Goal: Information Seeking & Learning: Understand process/instructions

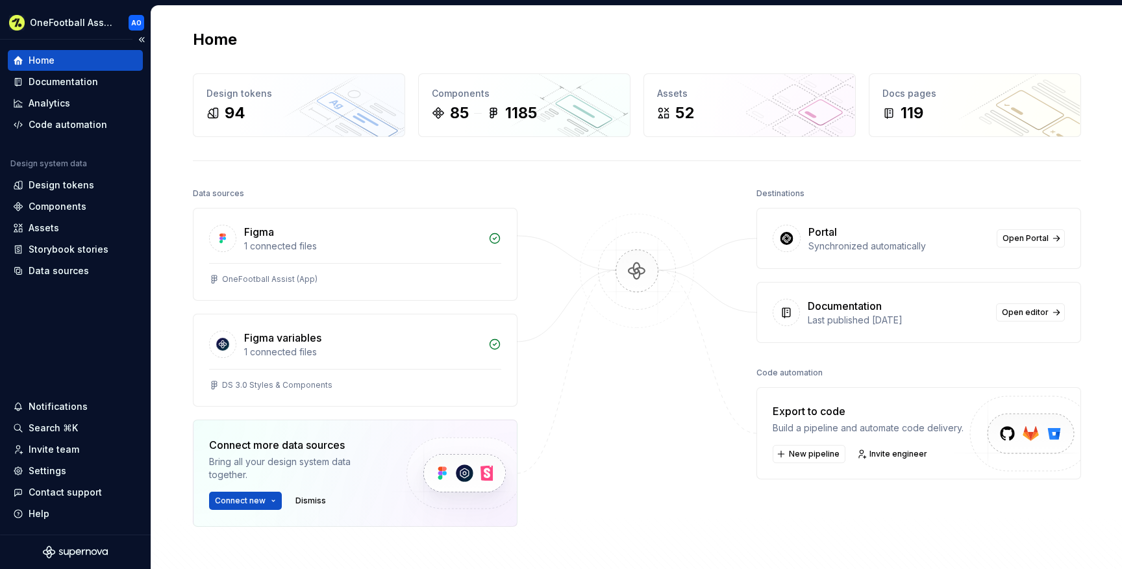
click at [51, 60] on div "Home" at bounding box center [42, 60] width 26 height 13
click at [55, 80] on div "Documentation" at bounding box center [63, 81] width 69 height 13
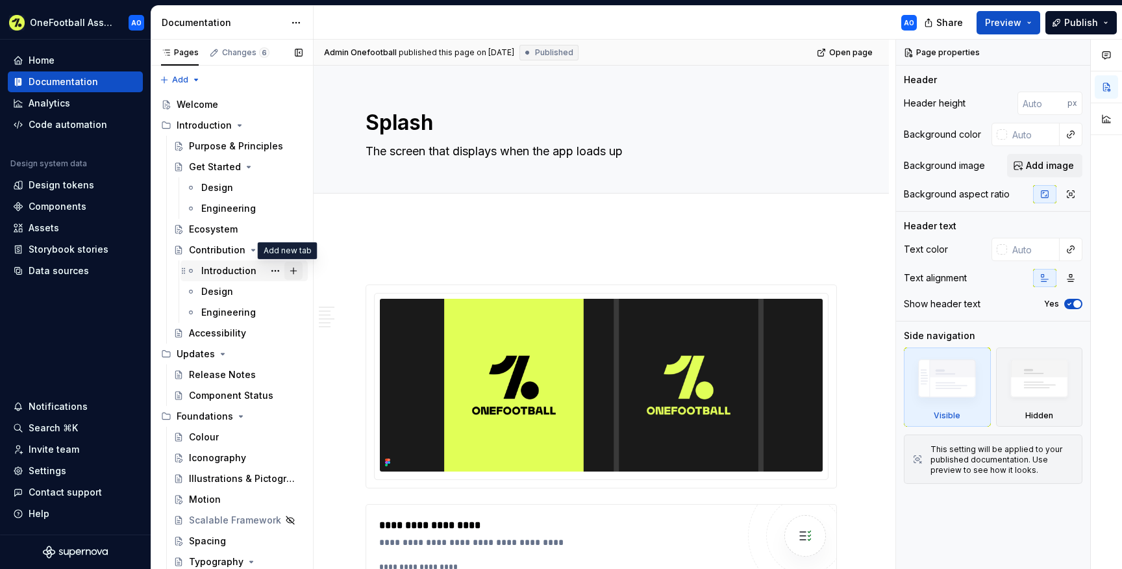
scroll to position [948, 0]
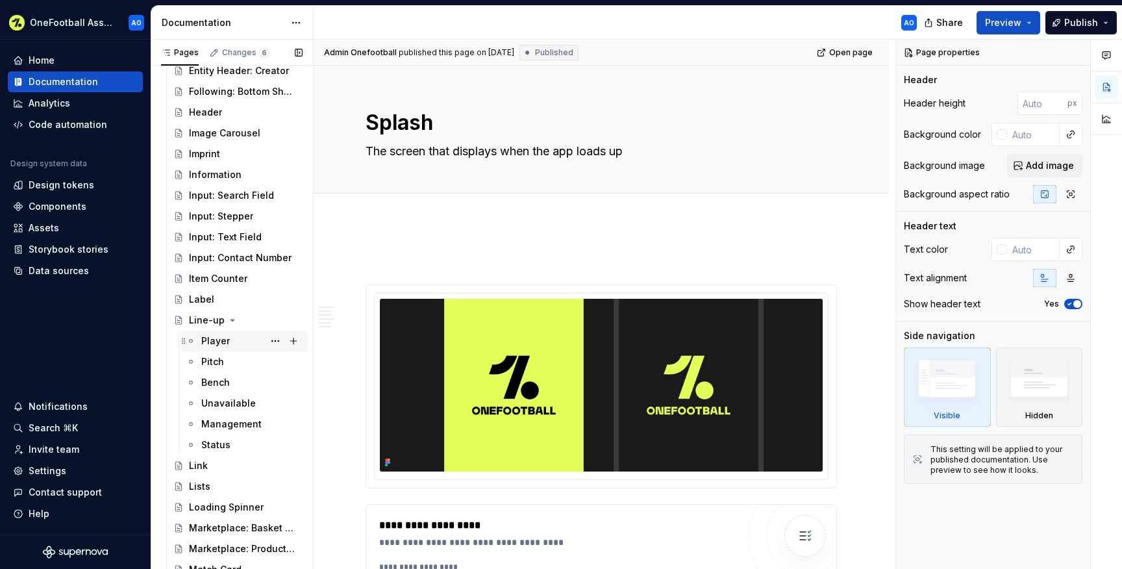
click at [212, 343] on div "Player" at bounding box center [215, 340] width 29 height 13
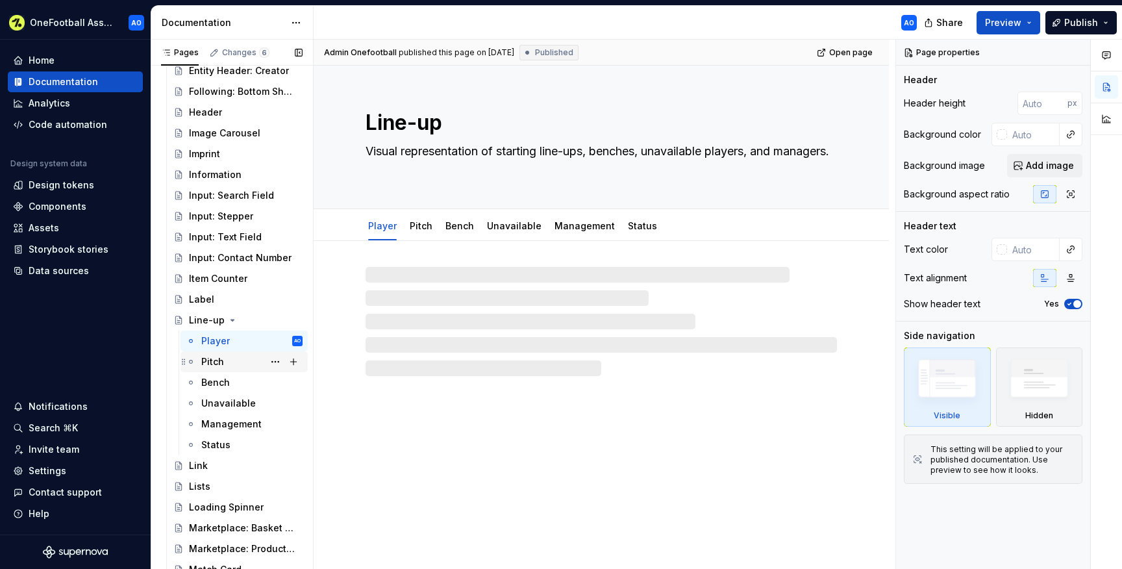
click at [214, 360] on div "Pitch" at bounding box center [212, 361] width 23 height 13
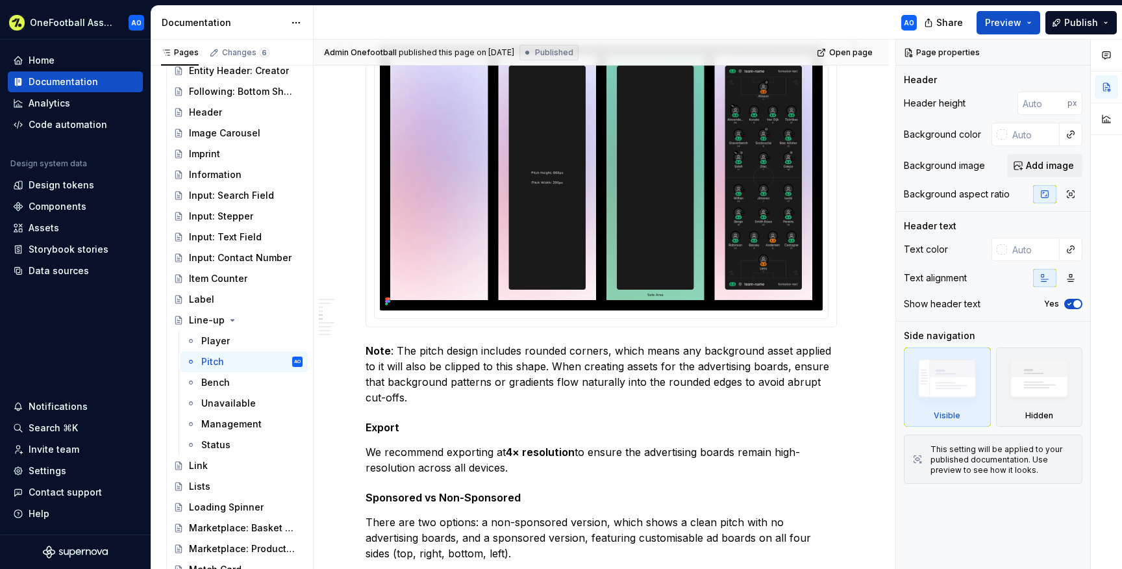
scroll to position [1086, 0]
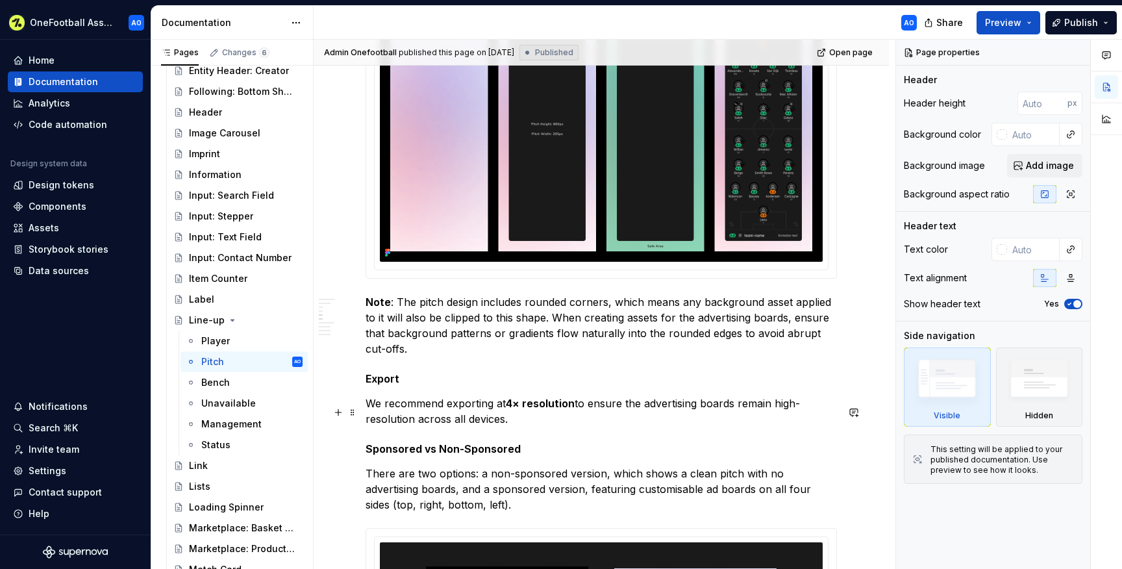
type textarea "*"
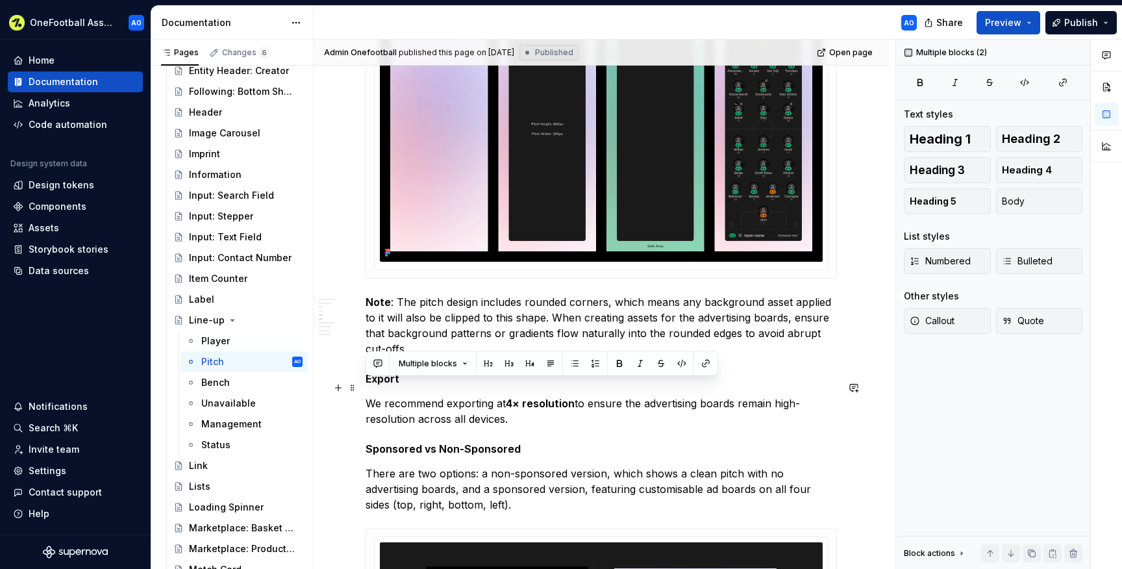
drag, startPoint x: 515, startPoint y: 429, endPoint x: 368, endPoint y: 386, distance: 153.5
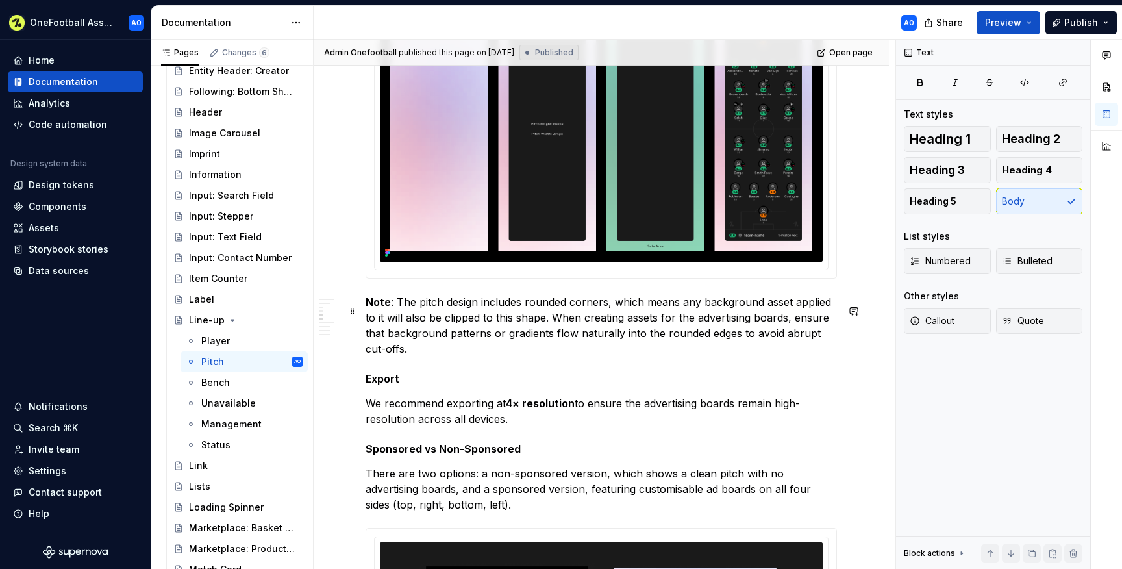
click at [422, 356] on p "Note : The pitch design includes rounded corners, which means any background as…" at bounding box center [601, 325] width 471 height 62
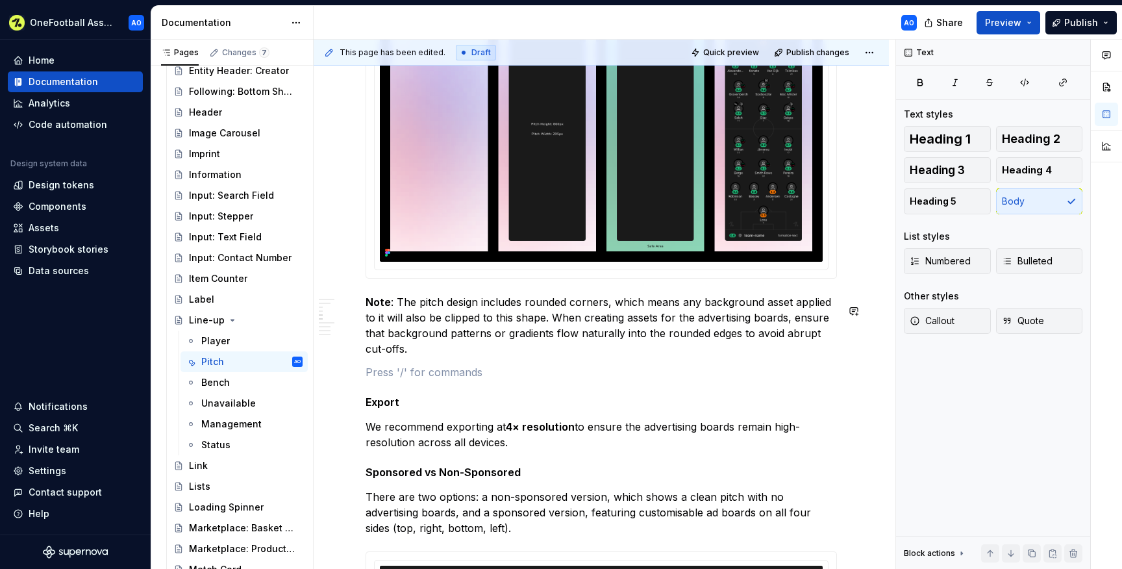
paste div
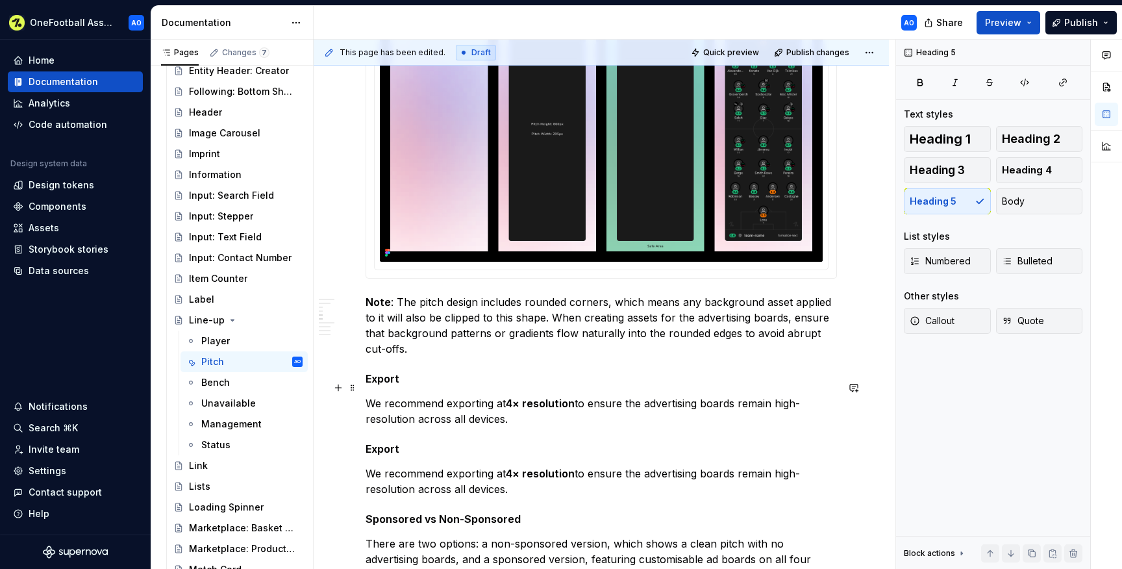
click at [390, 385] on h5 "Export" at bounding box center [601, 378] width 471 height 13
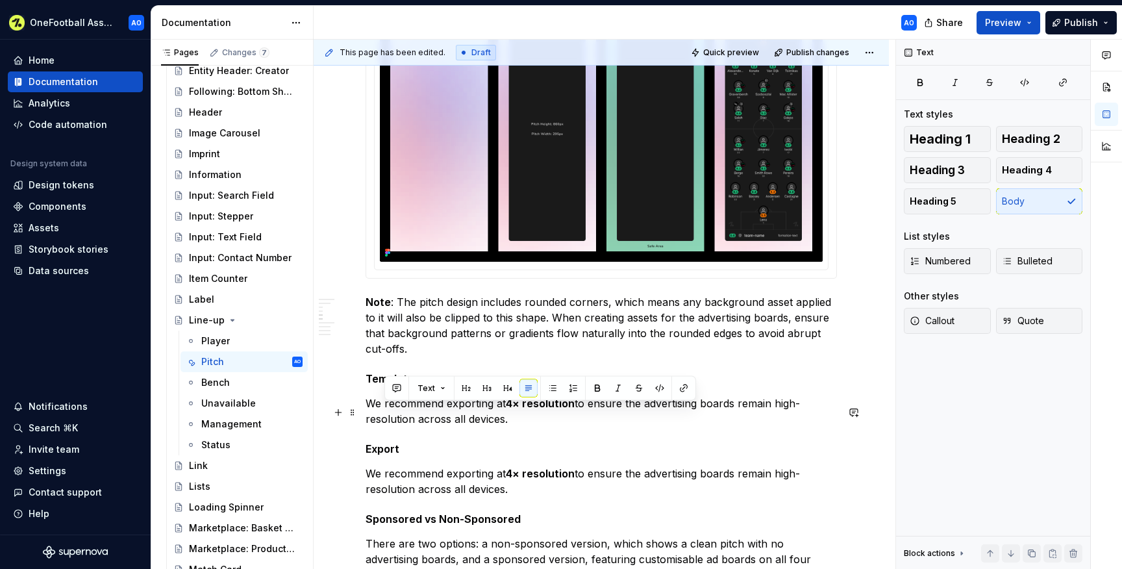
drag, startPoint x: 518, startPoint y: 431, endPoint x: 385, endPoint y: 414, distance: 134.2
click at [385, 414] on p "We recommend exporting at 4× resolution to ensure the advertising boards remain…" at bounding box center [601, 410] width 471 height 31
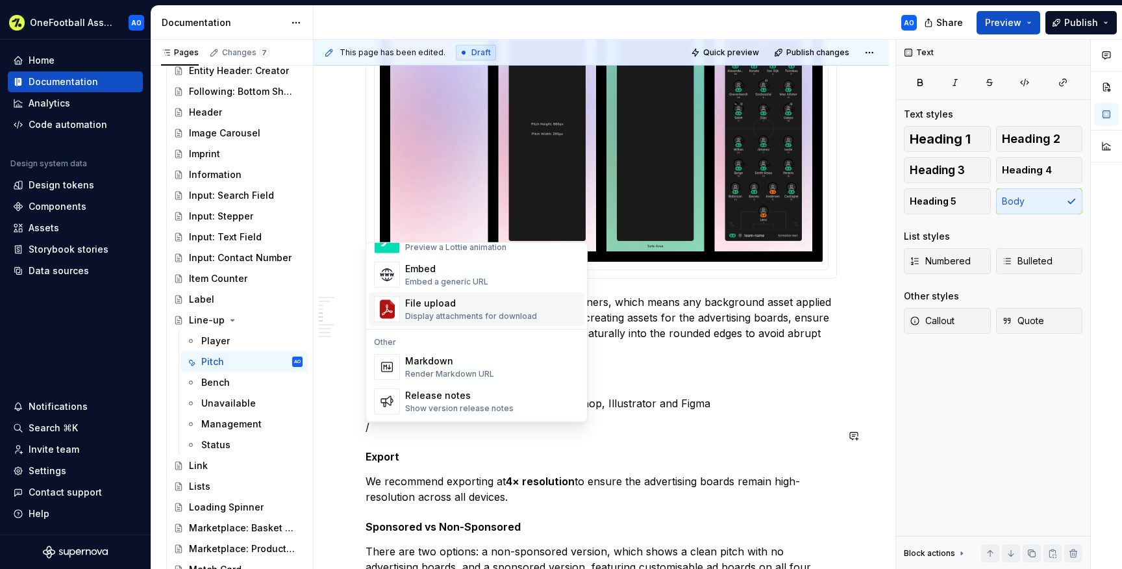
scroll to position [771, 0]
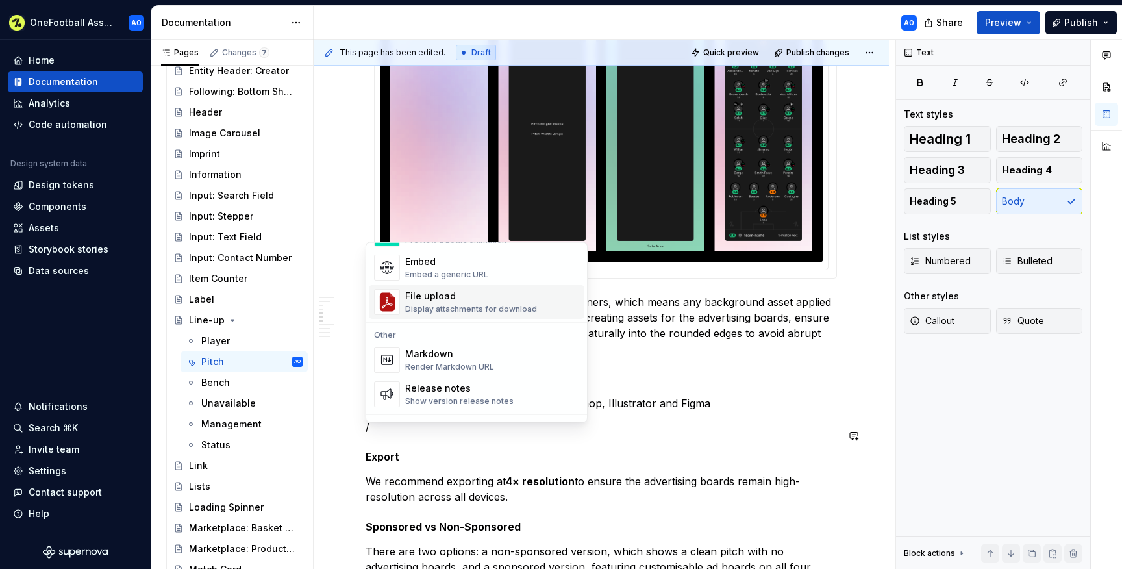
click at [469, 306] on div "Display attachments for download" at bounding box center [471, 310] width 132 height 10
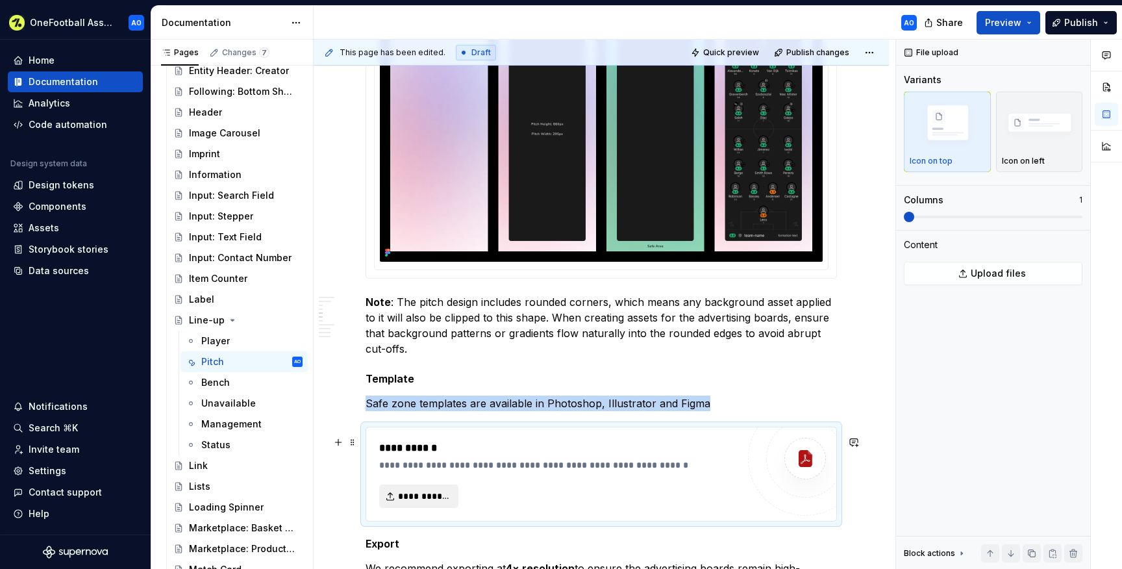
click at [416, 500] on span "**********" at bounding box center [424, 496] width 52 height 13
click at [704, 411] on p "Safe zone templates are available in Photoshop, Illustrator and Figma" at bounding box center [601, 403] width 471 height 16
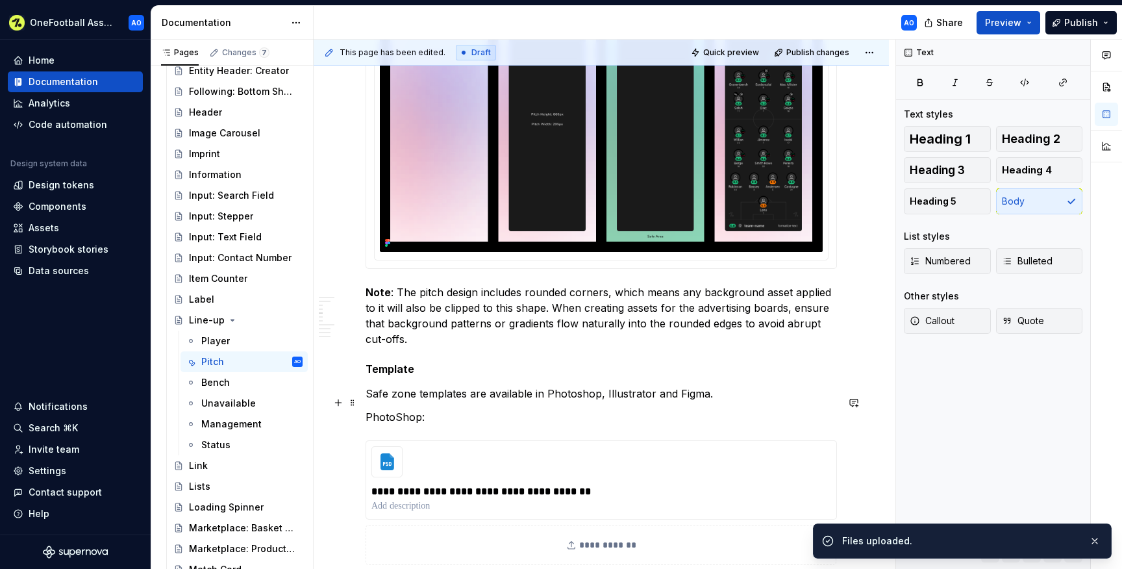
scroll to position [1097, 0]
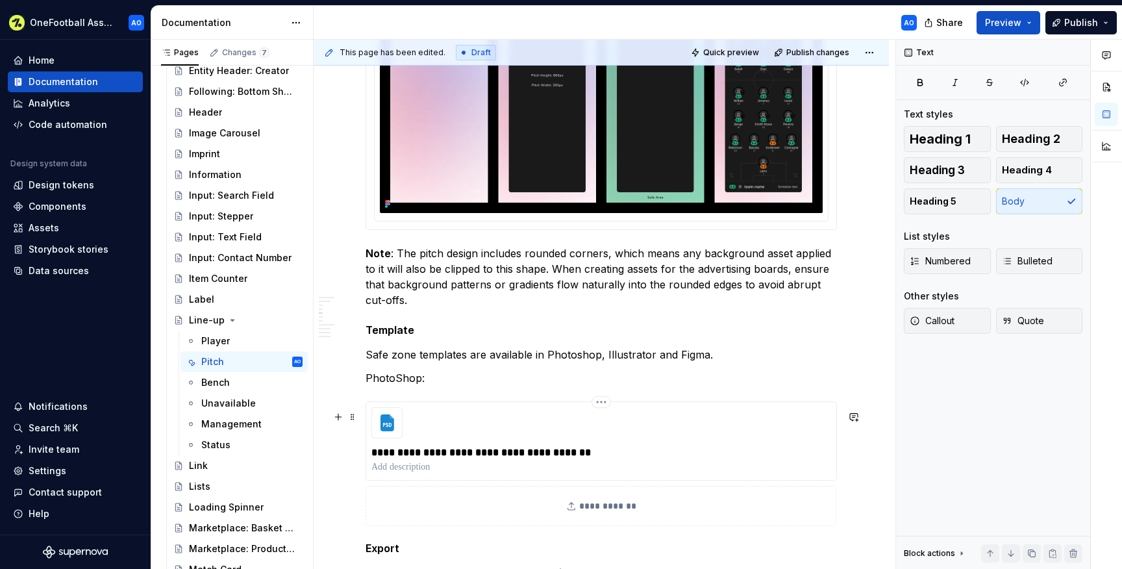
scroll to position [1161, 0]
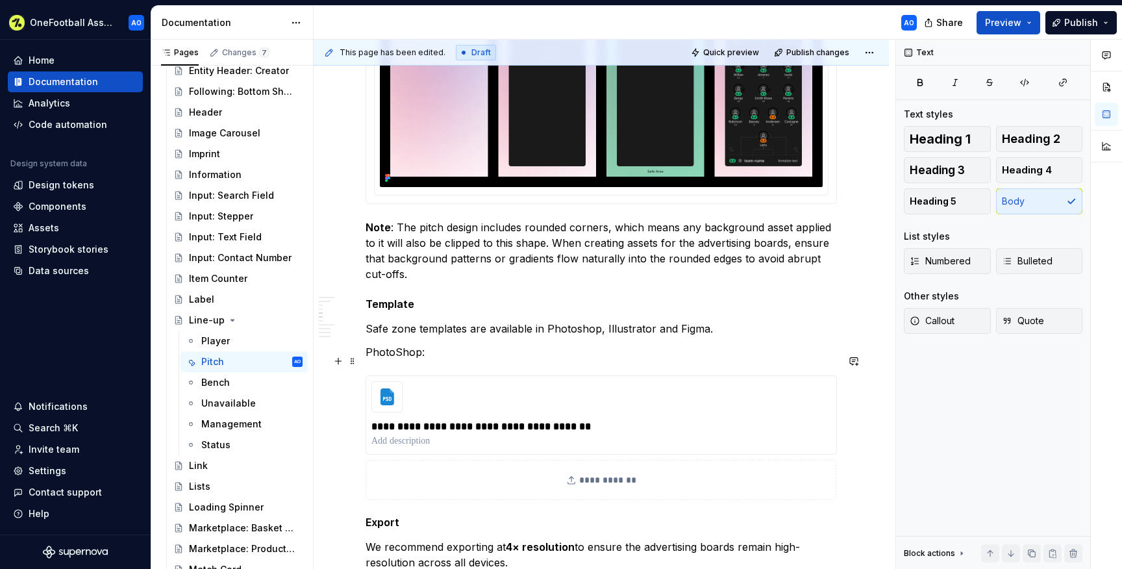
click at [395, 358] on p "PhotoShop:" at bounding box center [601, 352] width 471 height 16
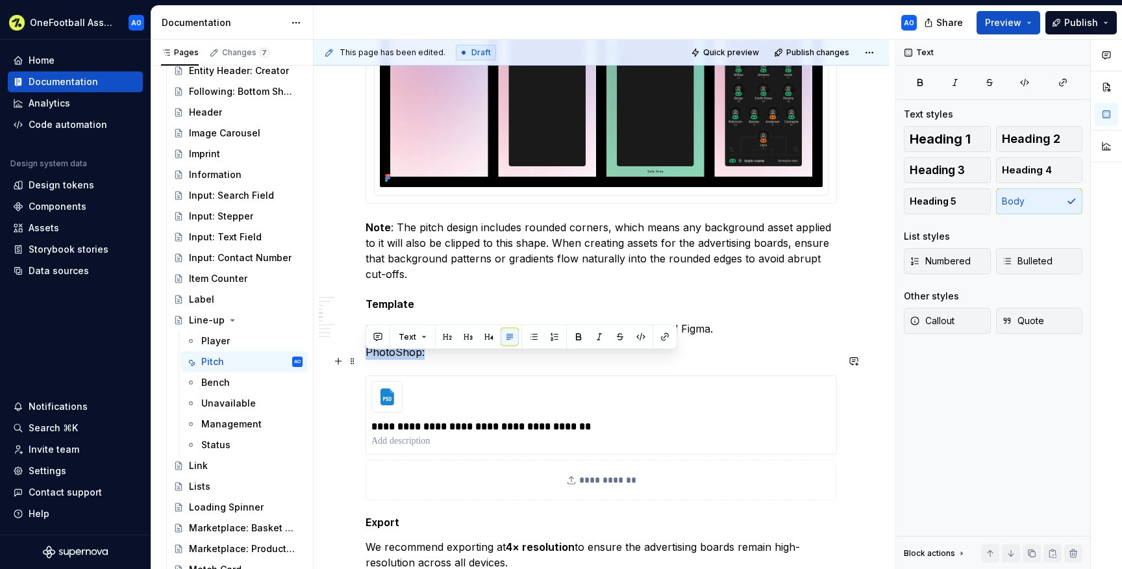
click at [395, 358] on p "PhotoShop:" at bounding box center [601, 352] width 471 height 16
click at [403, 360] on p "PhotoShop:" at bounding box center [601, 352] width 471 height 16
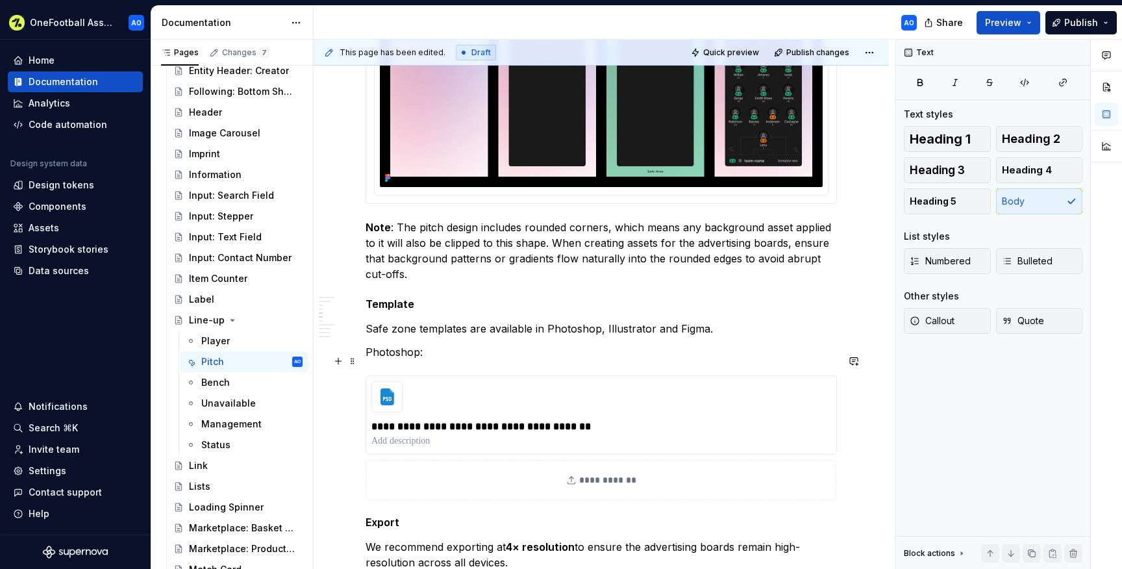
click at [412, 360] on p "Photoshop:" at bounding box center [601, 352] width 471 height 16
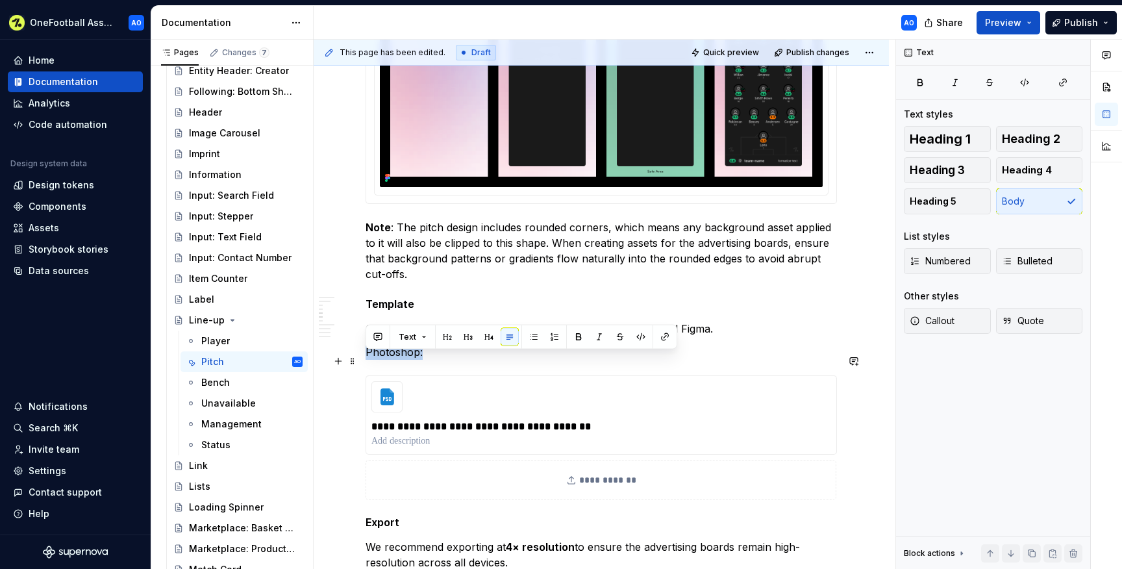
click at [412, 360] on p "Photoshop:" at bounding box center [601, 352] width 471 height 16
click at [439, 360] on p "Photoshop:" at bounding box center [601, 352] width 471 height 16
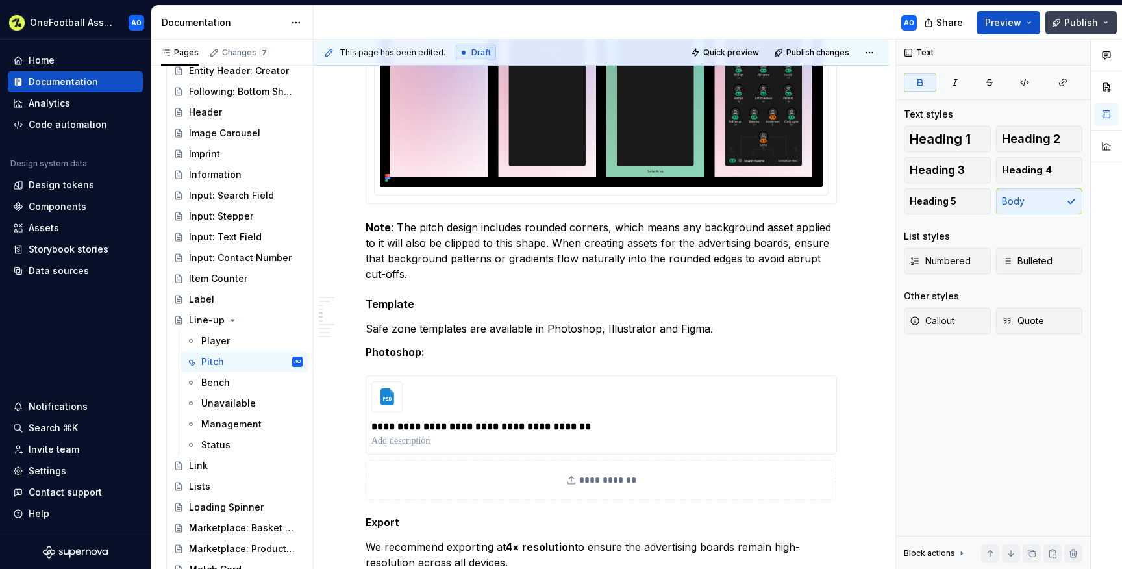
click at [1063, 22] on button "Publish" at bounding box center [1080, 22] width 71 height 23
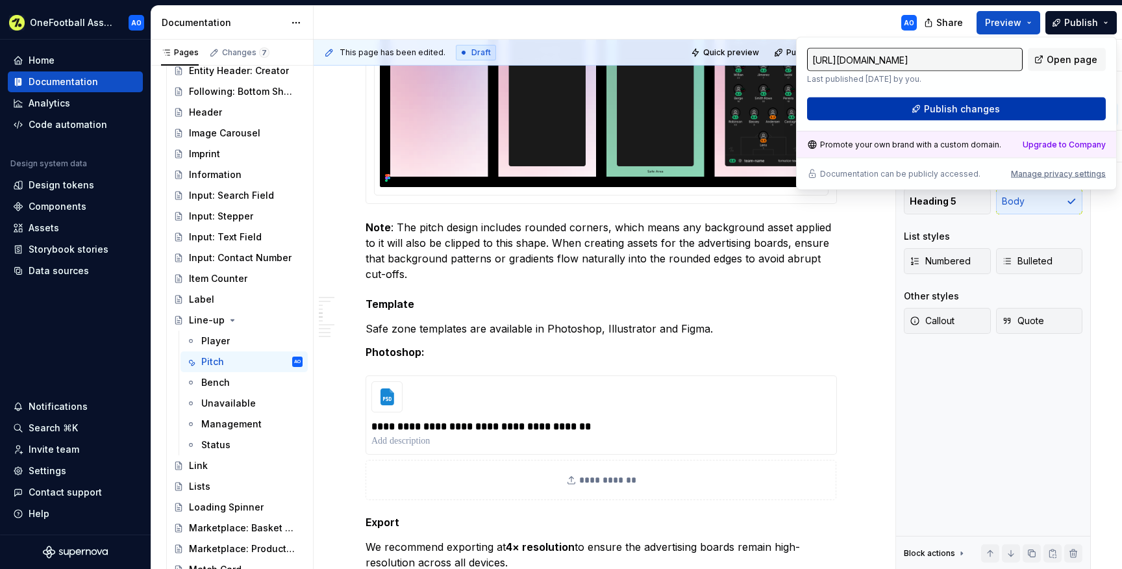
click at [1025, 105] on button "Publish changes" at bounding box center [956, 108] width 299 height 23
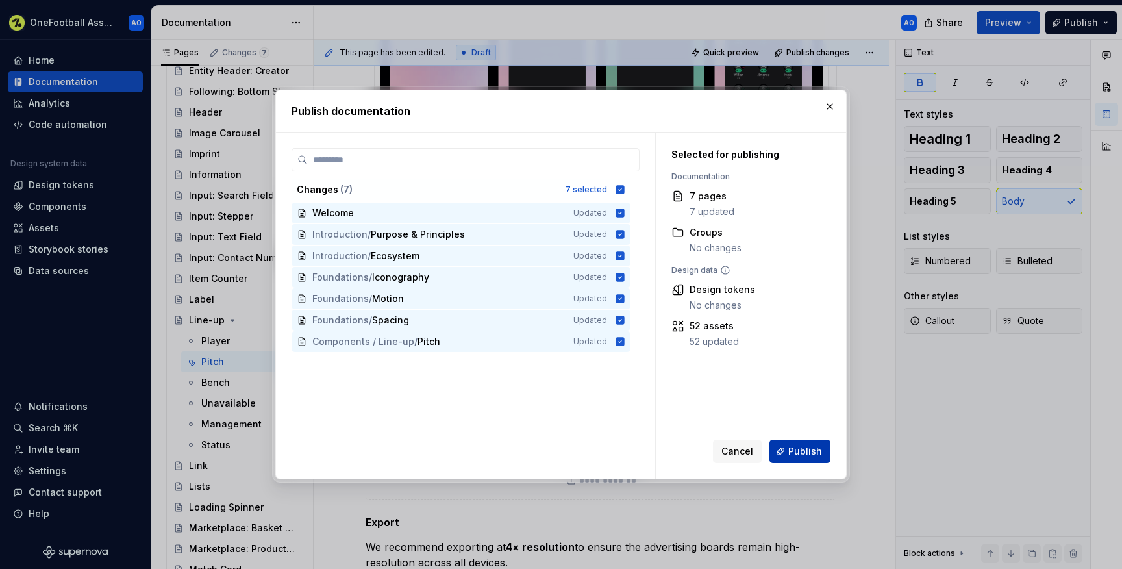
click at [783, 453] on button "Publish" at bounding box center [799, 451] width 61 height 23
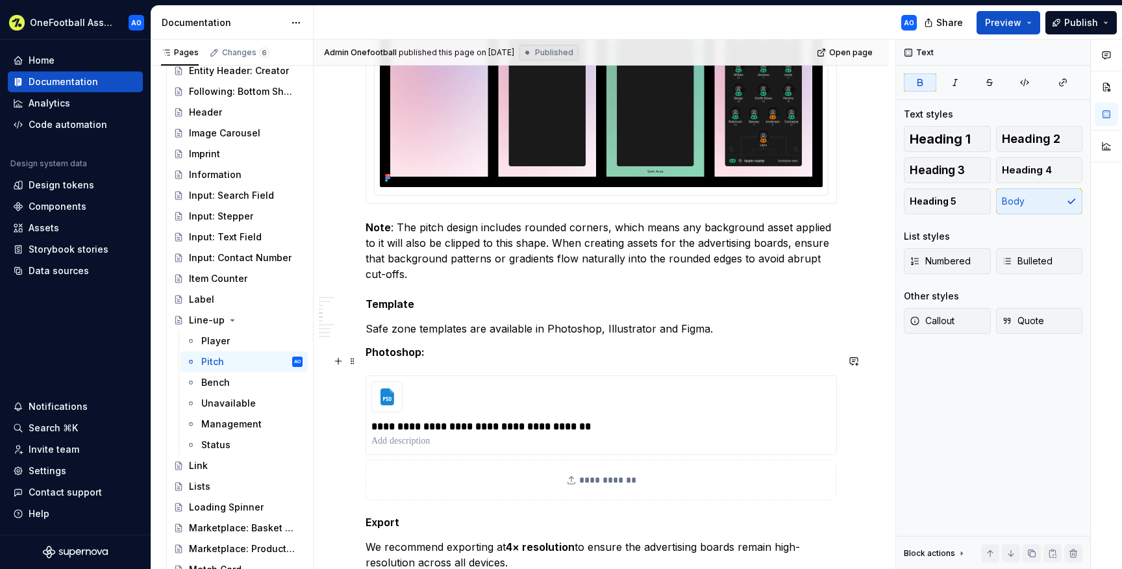
click at [414, 355] on strong "Photoshop:" at bounding box center [395, 351] width 59 height 13
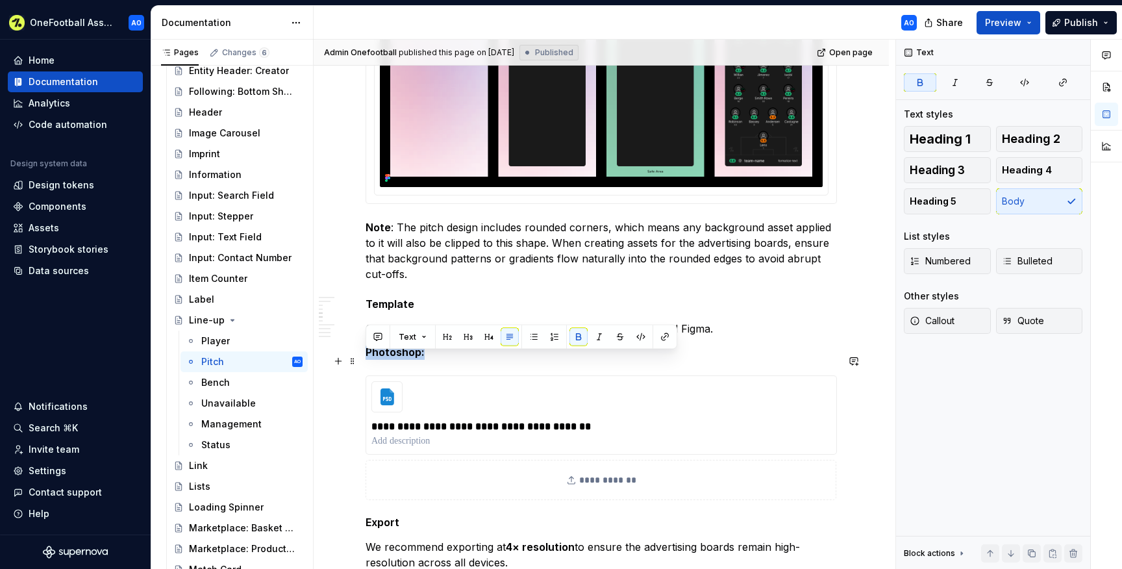
click at [414, 355] on strong "Photoshop:" at bounding box center [395, 351] width 59 height 13
copy strong "Photoshop:"
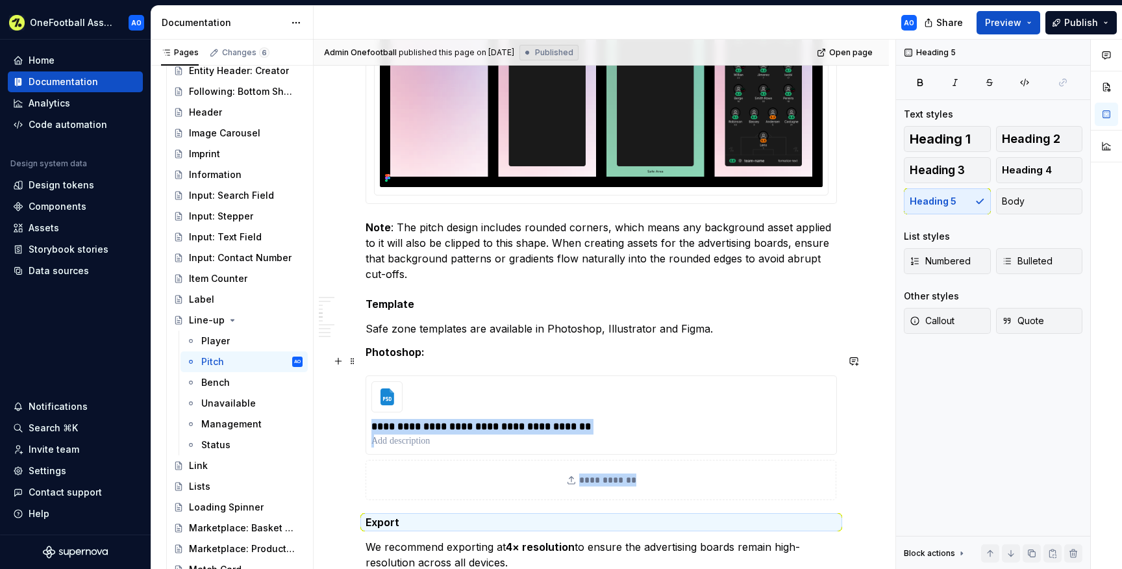
click at [432, 360] on p "Photoshop:" at bounding box center [601, 352] width 471 height 16
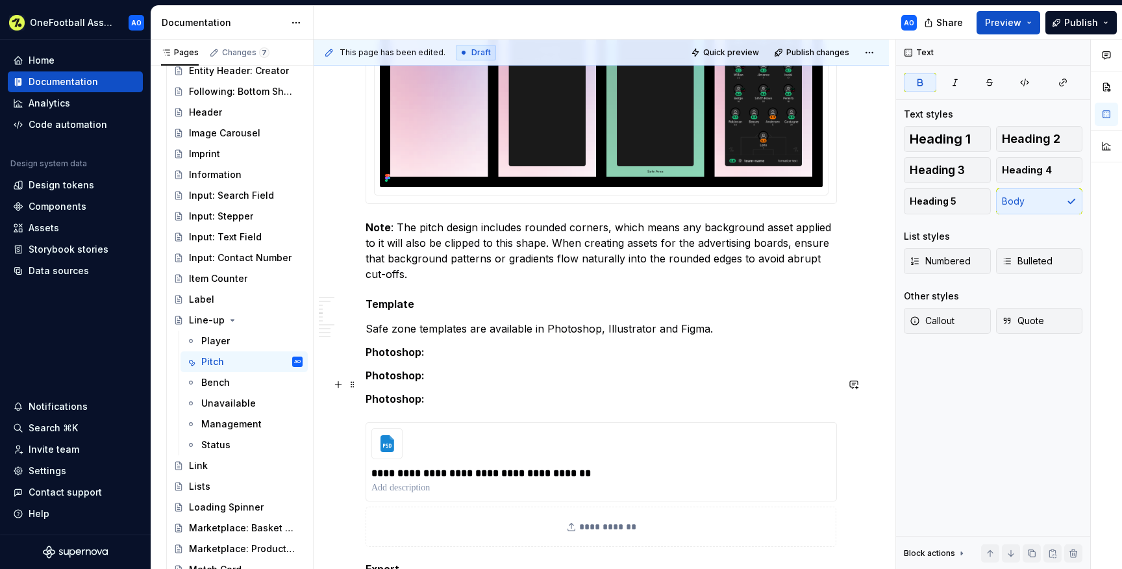
click at [406, 379] on strong "Photoshop:" at bounding box center [395, 375] width 59 height 13
click at [375, 405] on strong "Photoshop:" at bounding box center [395, 398] width 59 height 13
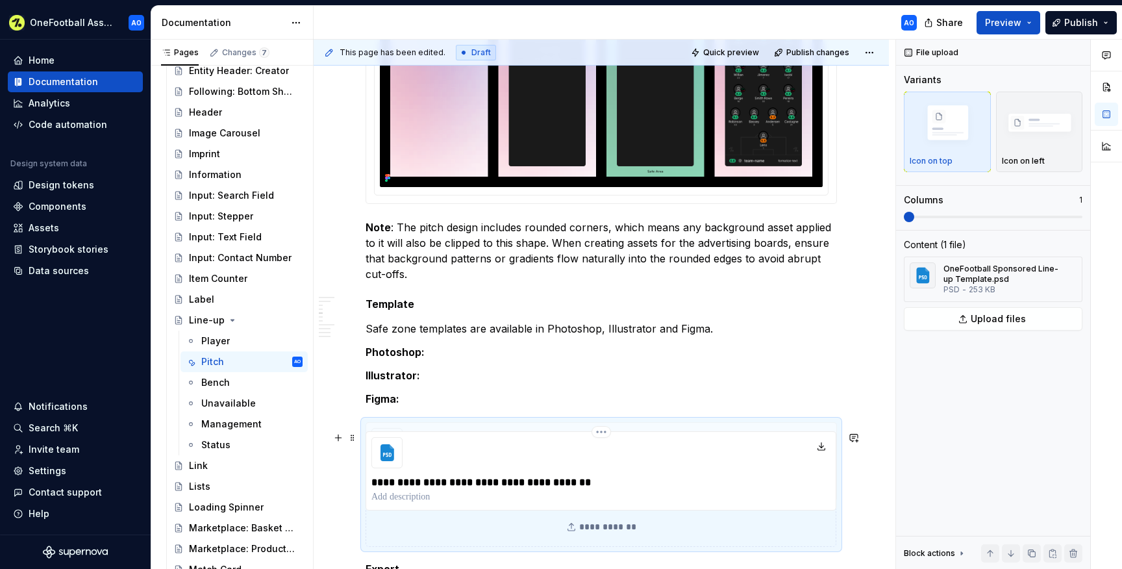
drag, startPoint x: 414, startPoint y: 449, endPoint x: 410, endPoint y: 365, distance: 84.5
click at [410, 422] on div "**********" at bounding box center [601, 484] width 471 height 125
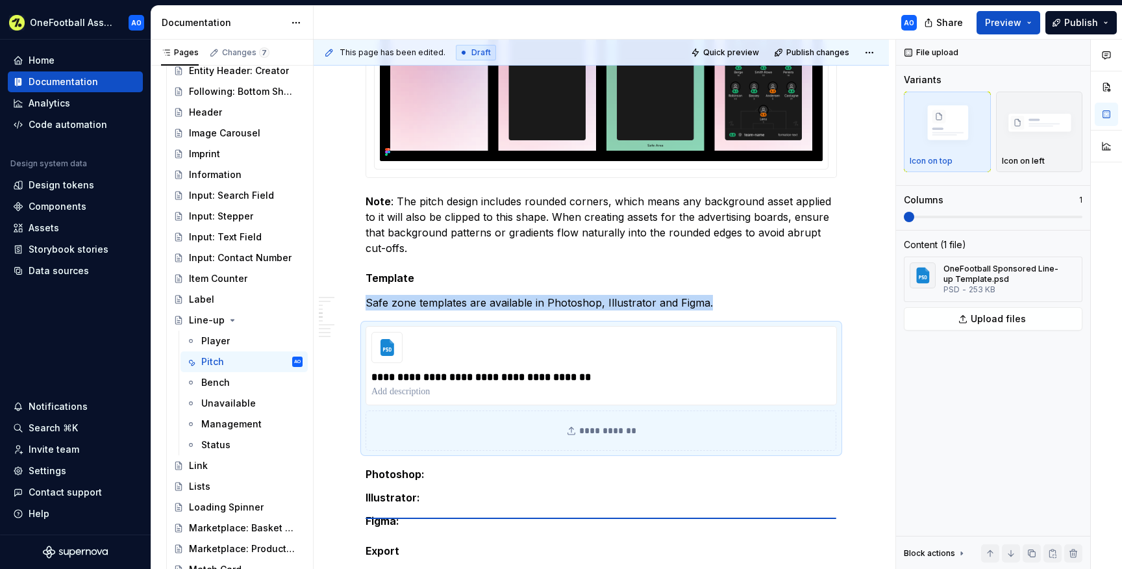
scroll to position [1188, 0]
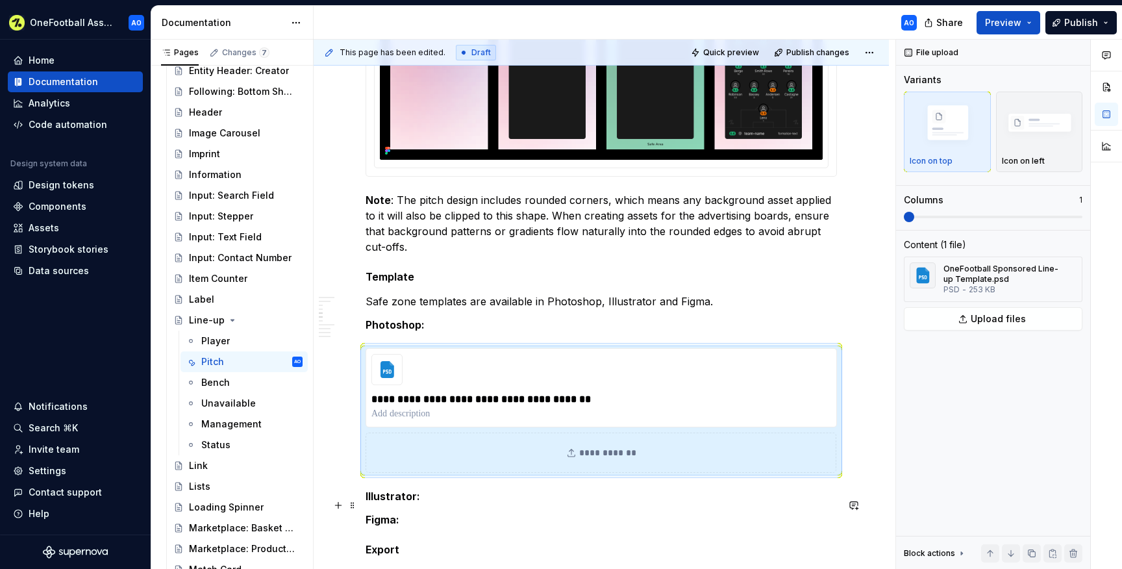
click at [432, 504] on p "Illustrator:" at bounding box center [601, 496] width 471 height 16
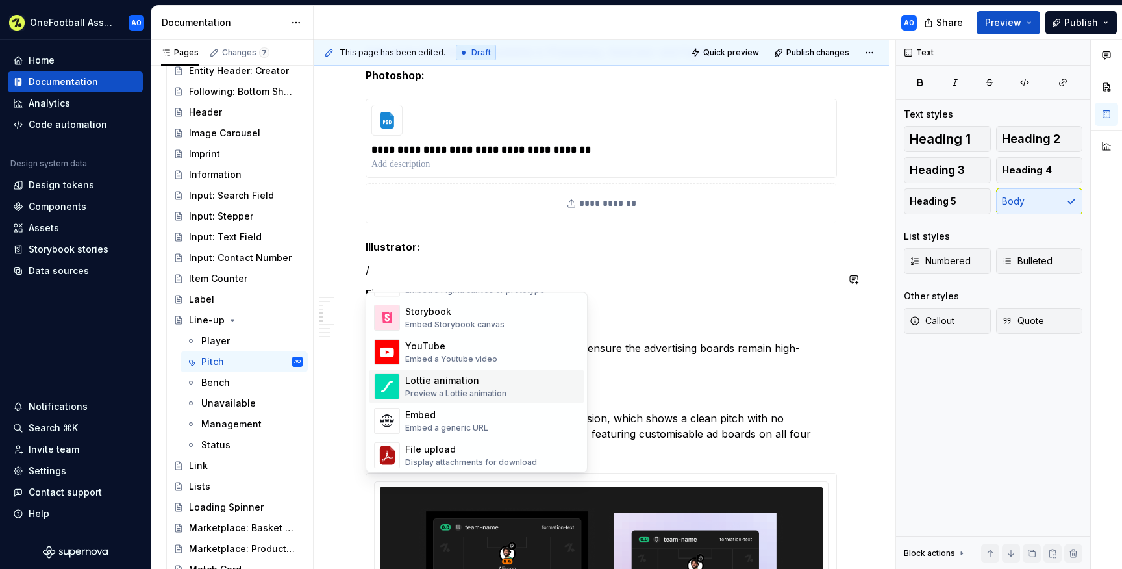
scroll to position [668, 0]
click at [432, 449] on div "File upload" at bounding box center [471, 449] width 132 height 13
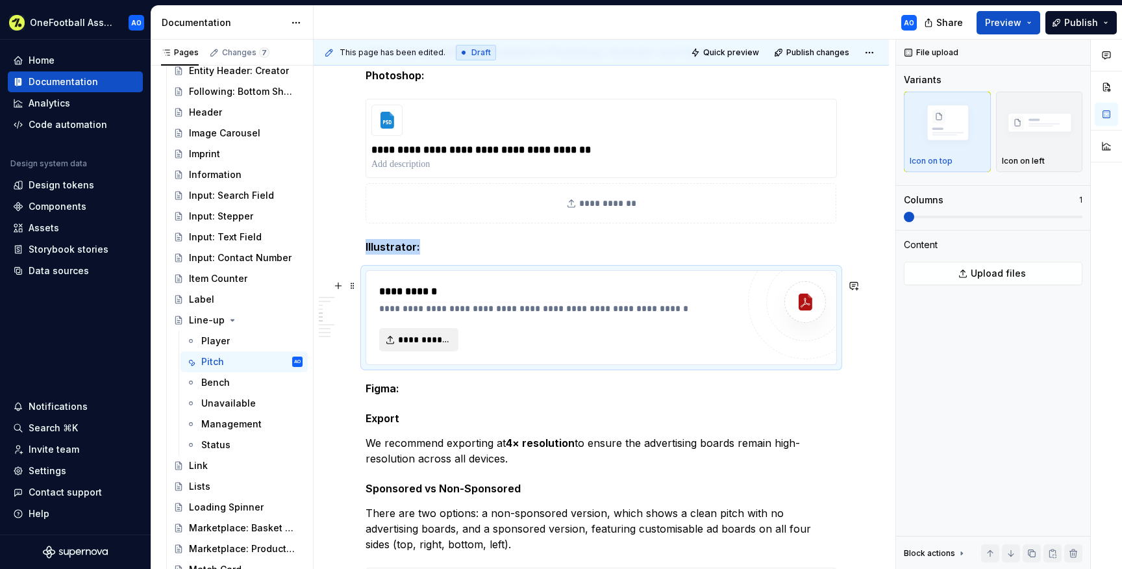
click at [441, 345] on span "**********" at bounding box center [424, 339] width 52 height 13
click at [406, 396] on p "Figma:" at bounding box center [601, 389] width 471 height 16
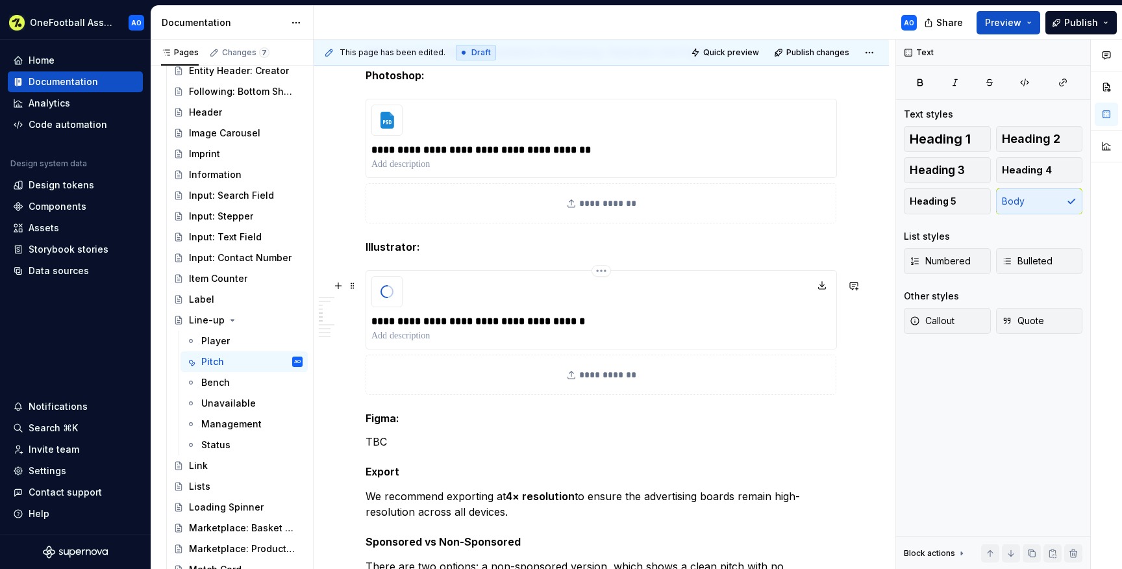
scroll to position [1327, 0]
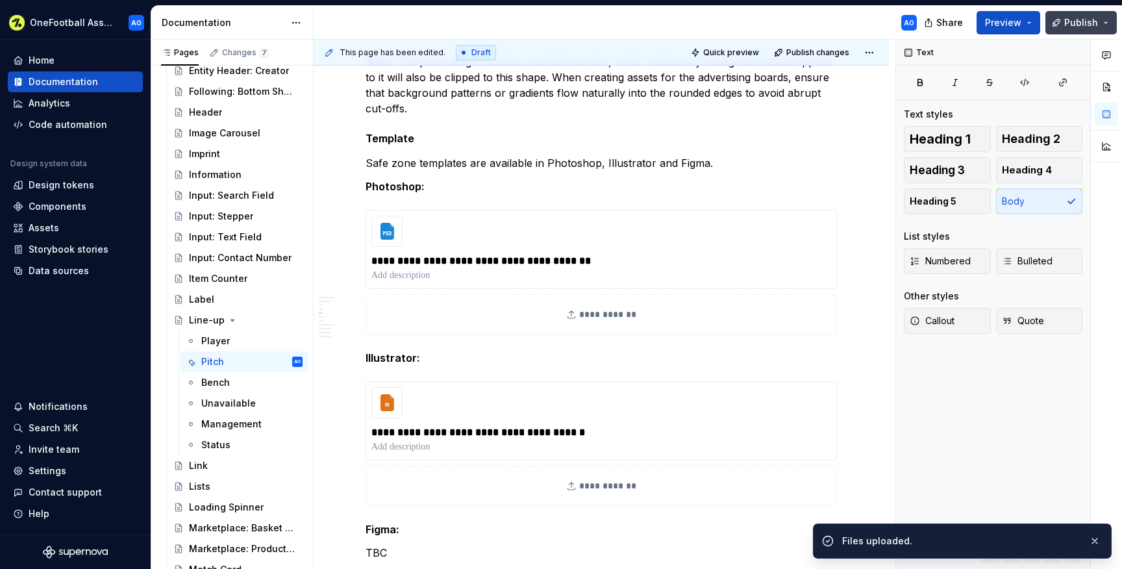
click at [1065, 22] on button "Publish" at bounding box center [1080, 22] width 71 height 23
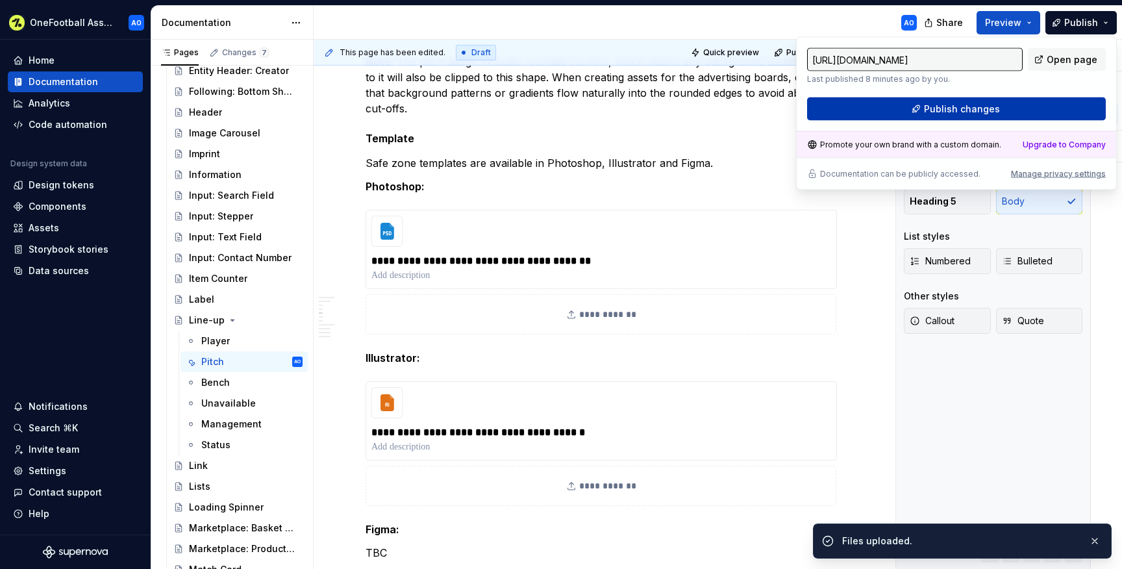
click at [971, 109] on span "Publish changes" at bounding box center [962, 109] width 76 height 13
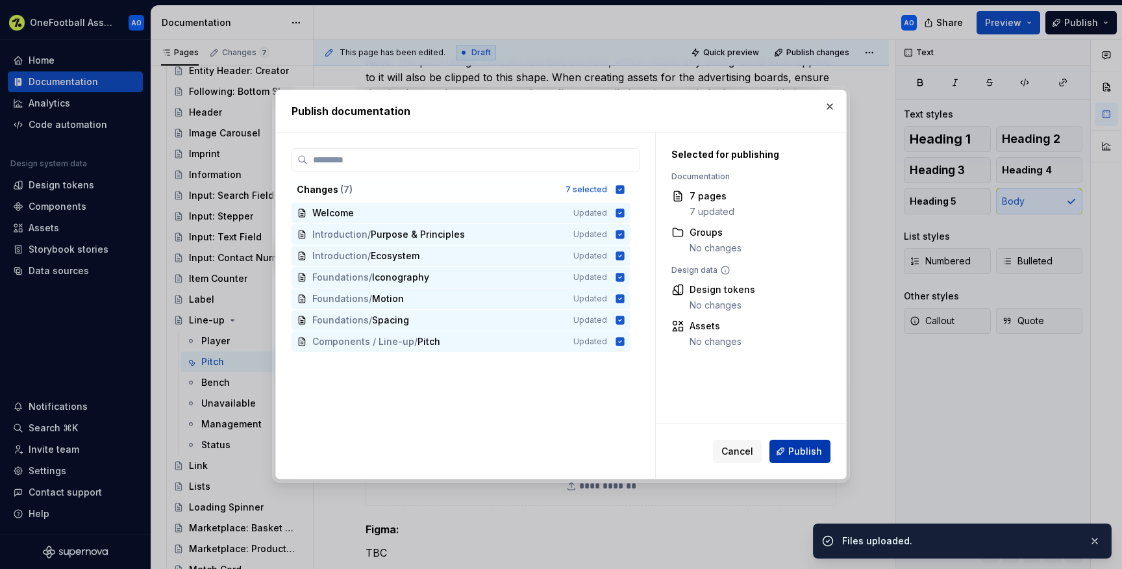
click at [807, 458] on button "Publish" at bounding box center [799, 451] width 61 height 23
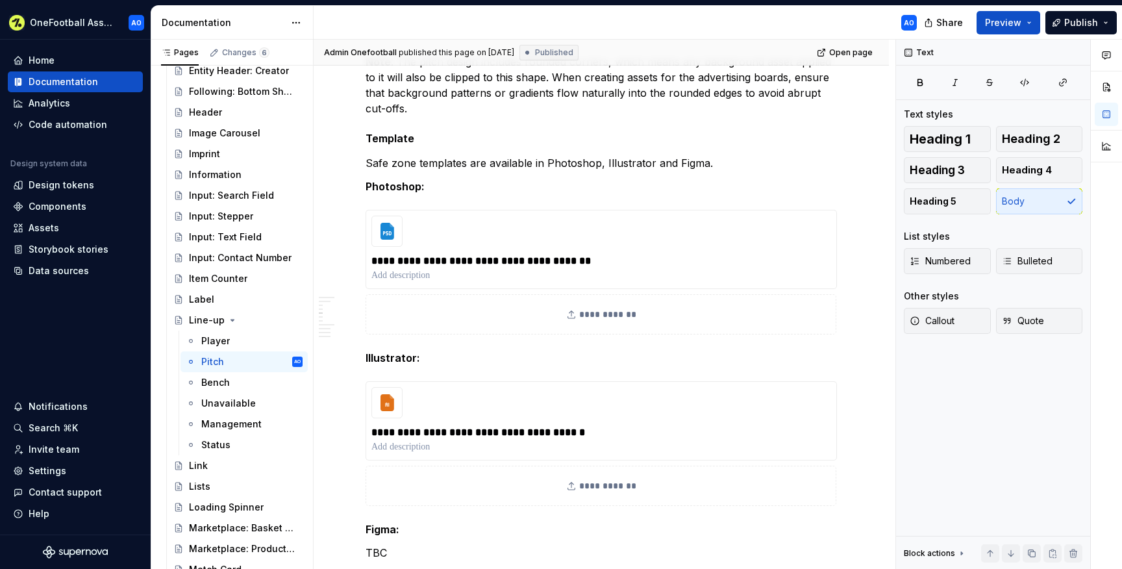
type textarea "*"
